Goal: Information Seeking & Learning: Check status

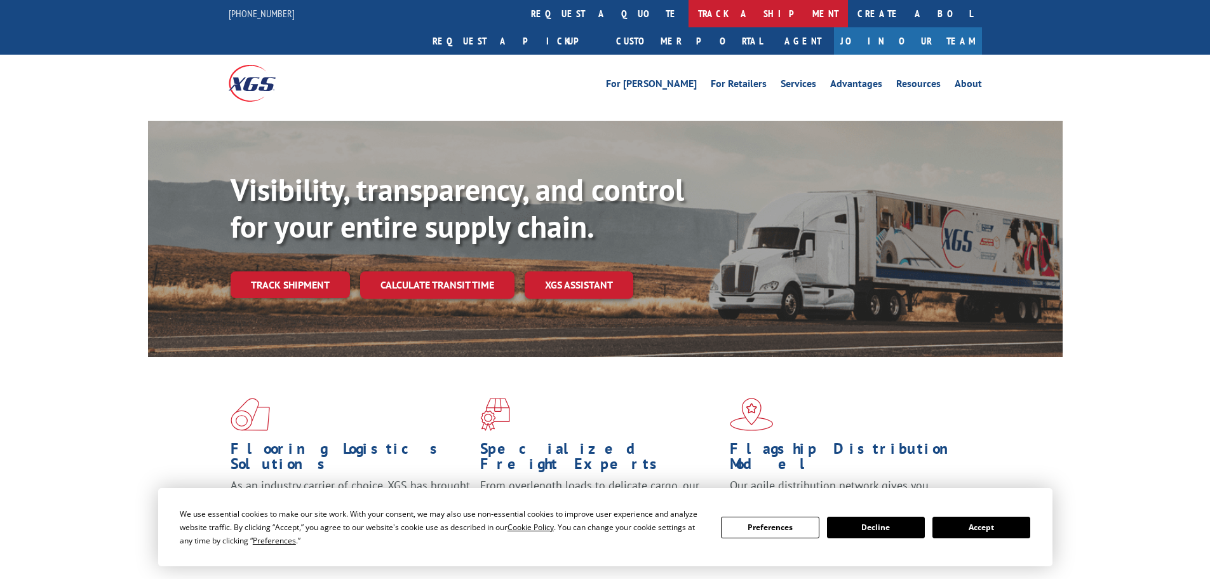
click at [688, 17] on link "track a shipment" at bounding box center [767, 13] width 159 height 27
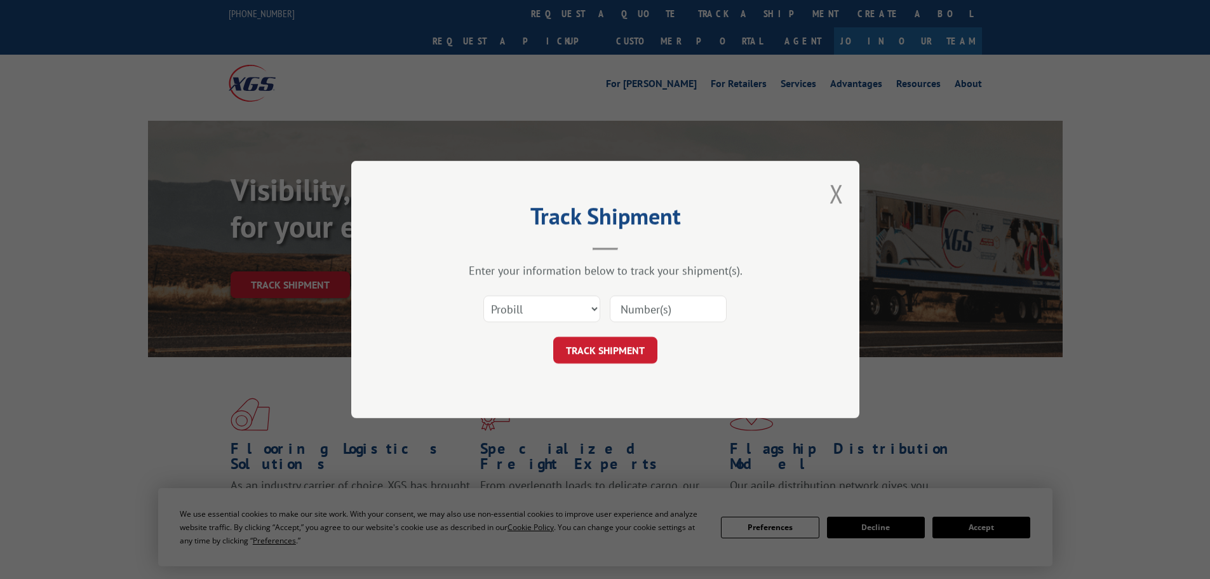
click at [688, 308] on input at bounding box center [668, 308] width 117 height 27
paste input "17477482"
type input "17477482"
click button "TRACK SHIPMENT" at bounding box center [605, 350] width 104 height 27
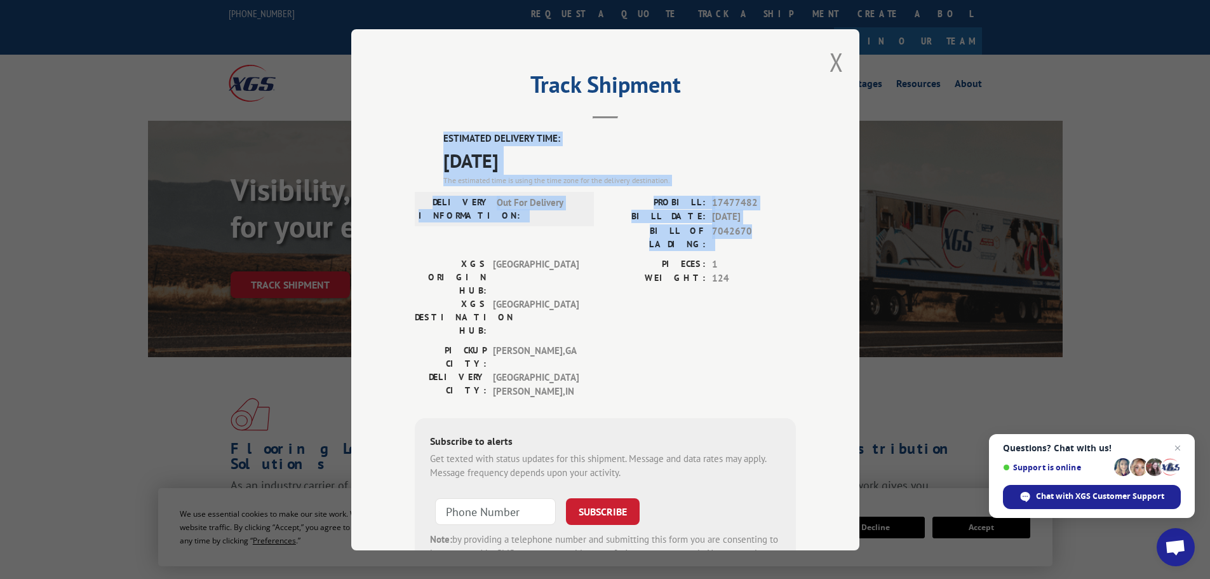
drag, startPoint x: 746, startPoint y: 228, endPoint x: 421, endPoint y: 133, distance: 338.0
click at [421, 133] on div "ESTIMATED DELIVERY TIME: [DATE] The estimated time is using the time zone for t…" at bounding box center [605, 360] width 381 height 459
copy div "ESTIMATED DELIVERY TIME: [DATE] The estimated time is using the time zone for t…"
click at [829, 64] on button "Close modal" at bounding box center [836, 62] width 14 height 34
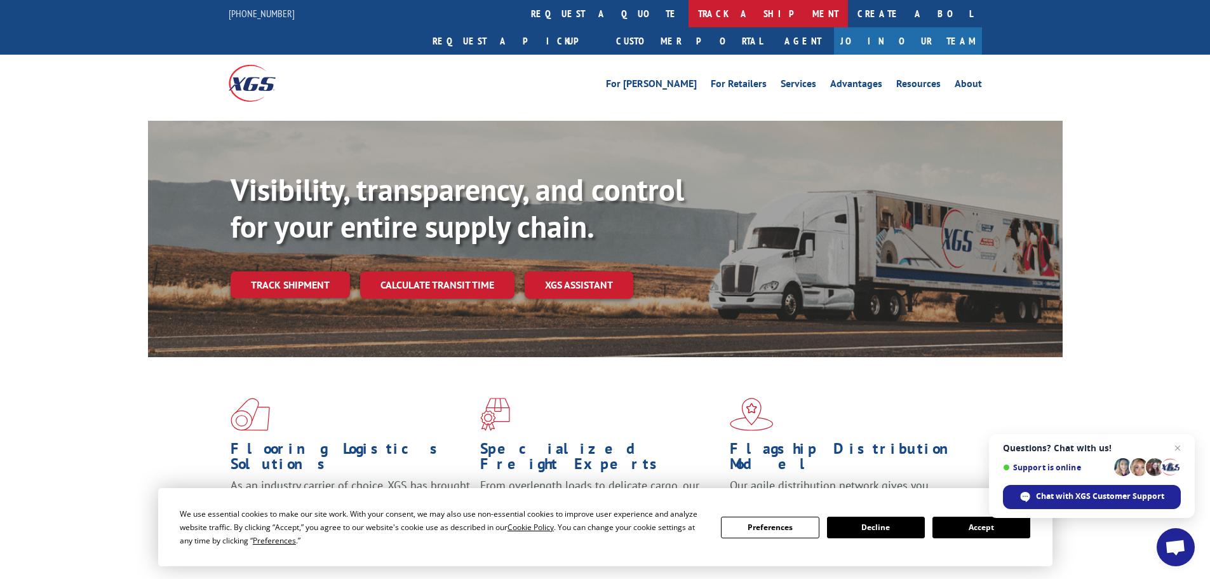
click at [688, 0] on link "track a shipment" at bounding box center [767, 13] width 159 height 27
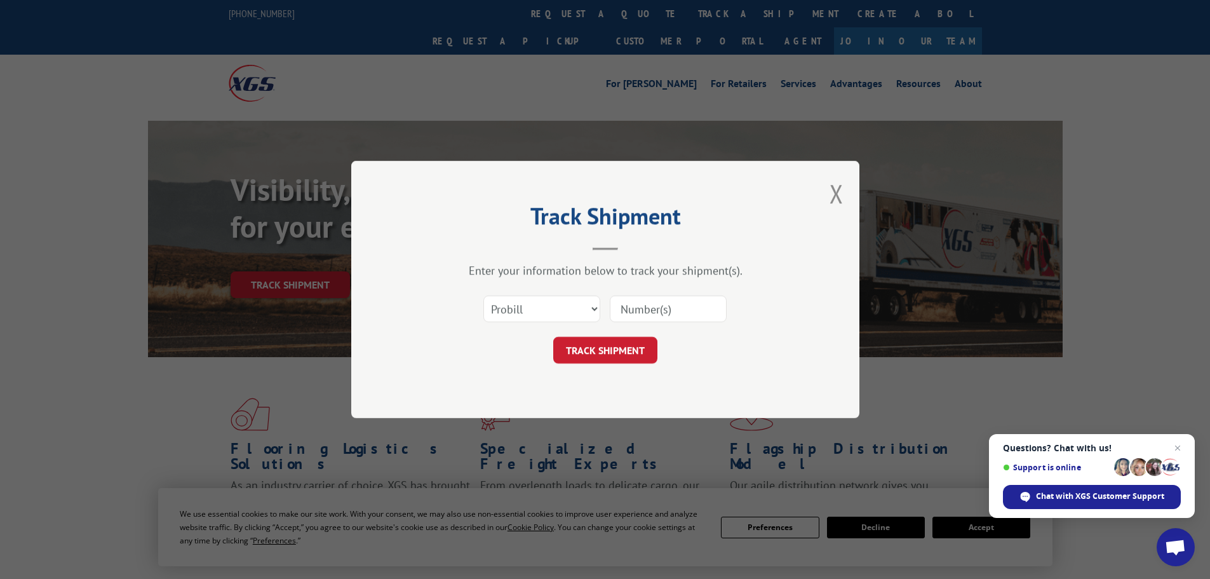
click at [629, 309] on input at bounding box center [668, 308] width 117 height 27
paste input "17477791"
type input "17477791"
click at [553, 337] on button "TRACK SHIPMENT" at bounding box center [605, 350] width 104 height 27
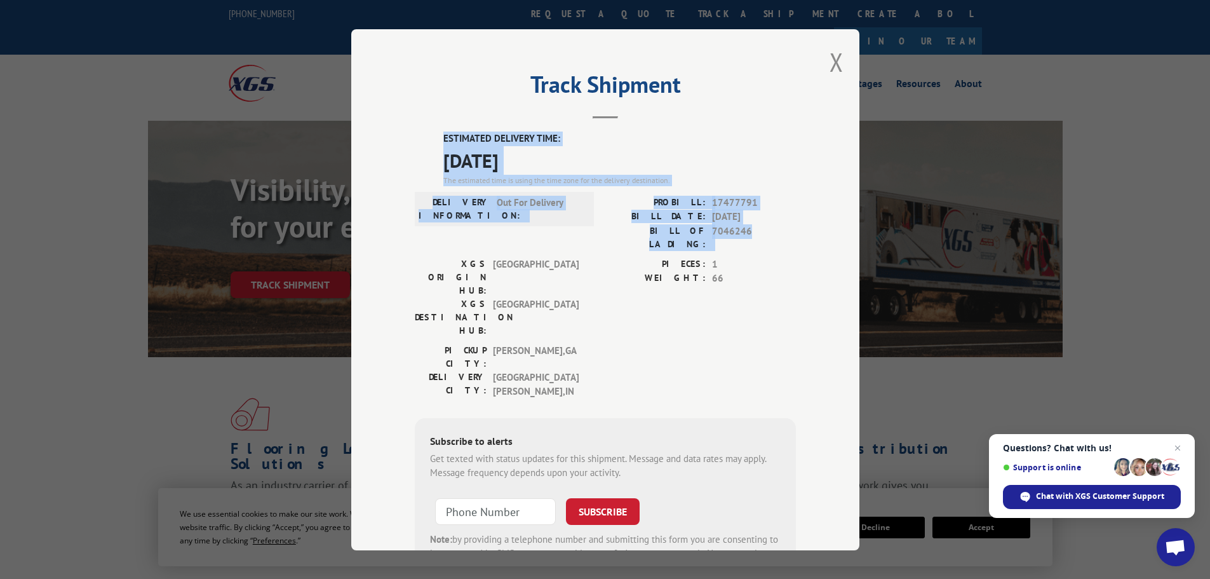
drag, startPoint x: 745, startPoint y: 227, endPoint x: 438, endPoint y: 140, distance: 319.0
click at [438, 140] on div "ESTIMATED DELIVERY TIME: [DATE] The estimated time is using the time zone for t…" at bounding box center [605, 360] width 381 height 459
copy div "ESTIMATED DELIVERY TIME: [DATE] The estimated time is using the time zone for t…"
